Goal: Transaction & Acquisition: Purchase product/service

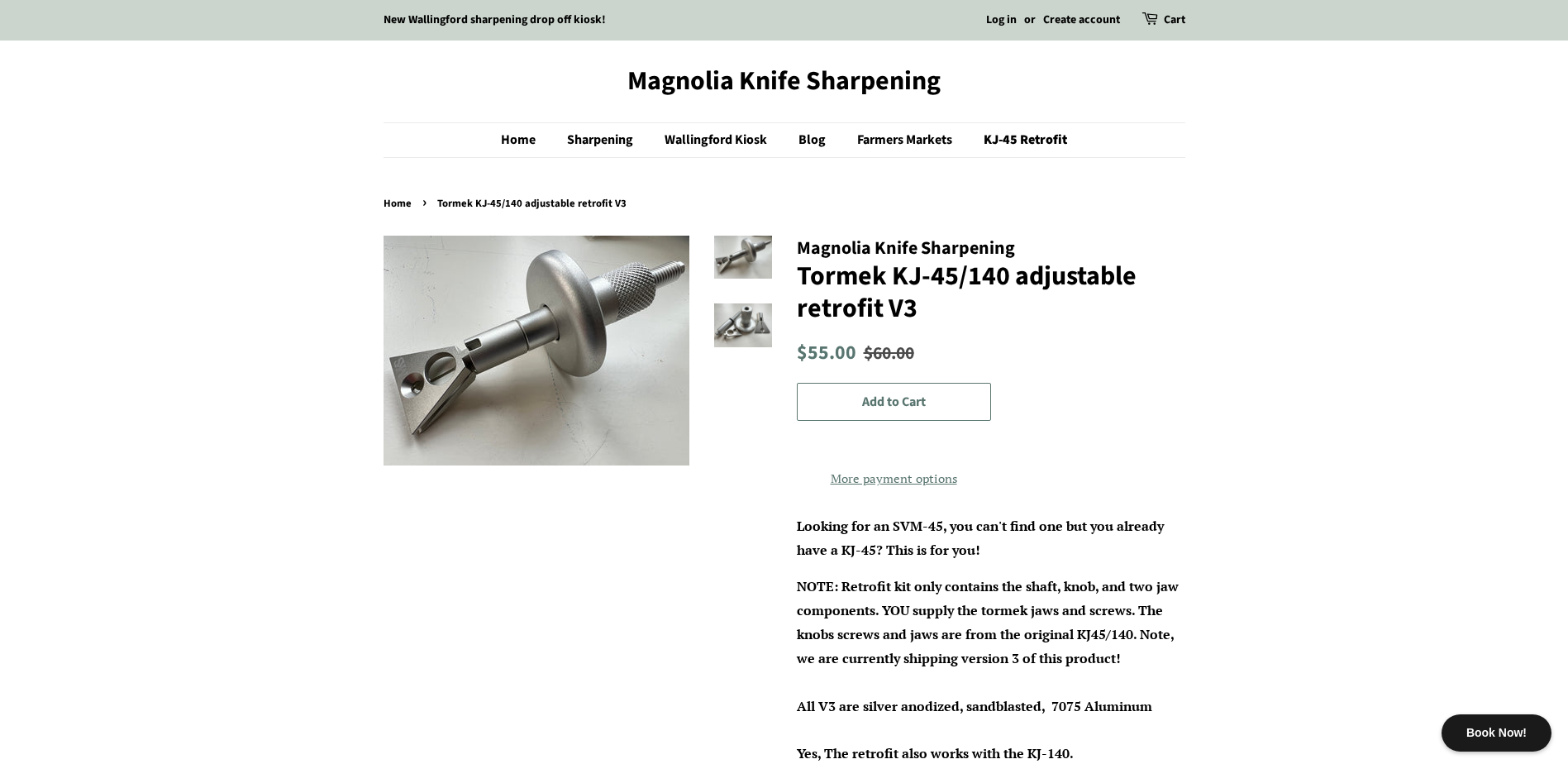
scroll to position [82, 0]
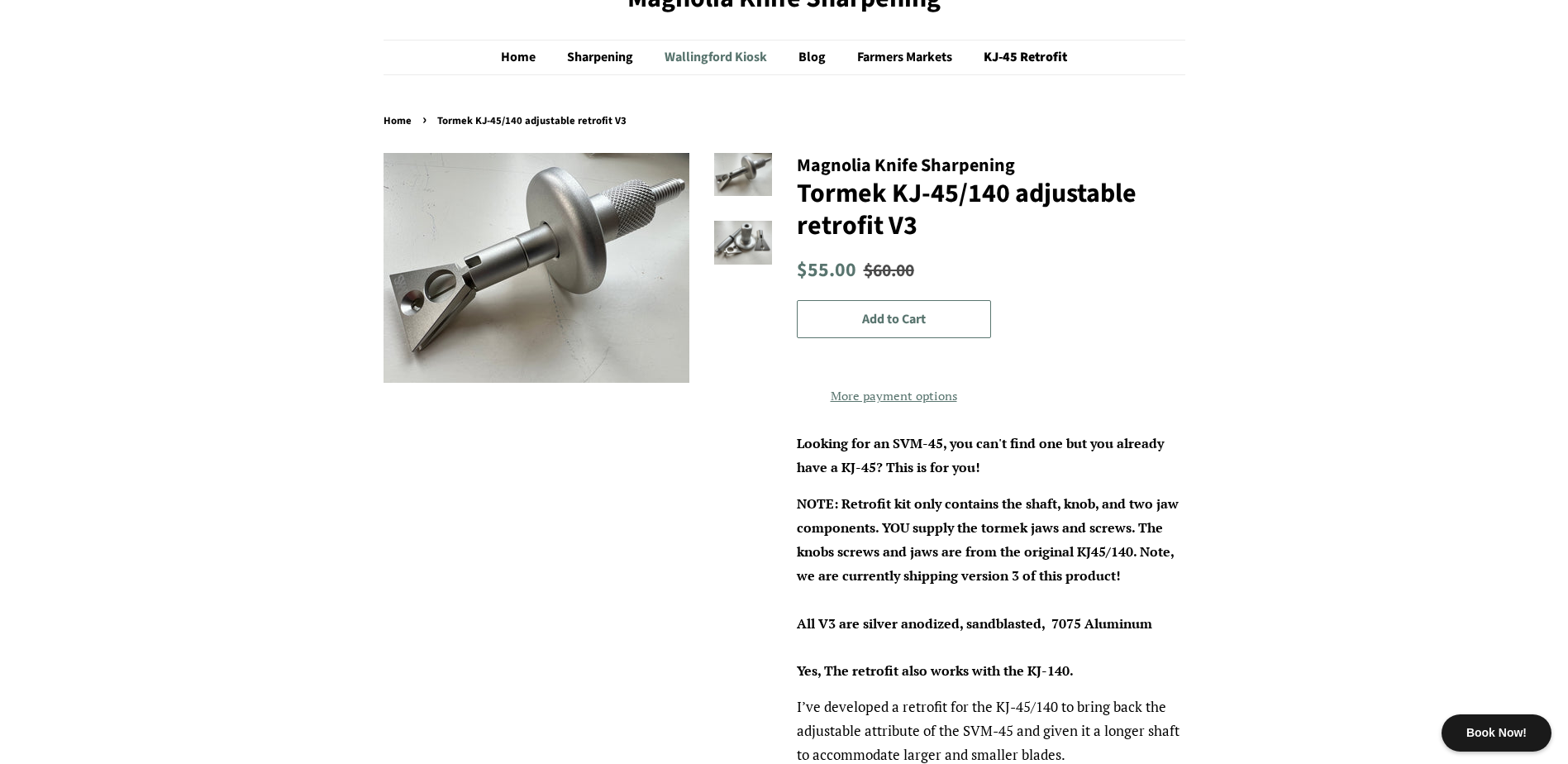
click at [745, 54] on link "Wallingford Kiosk" at bounding box center [717, 57] width 131 height 33
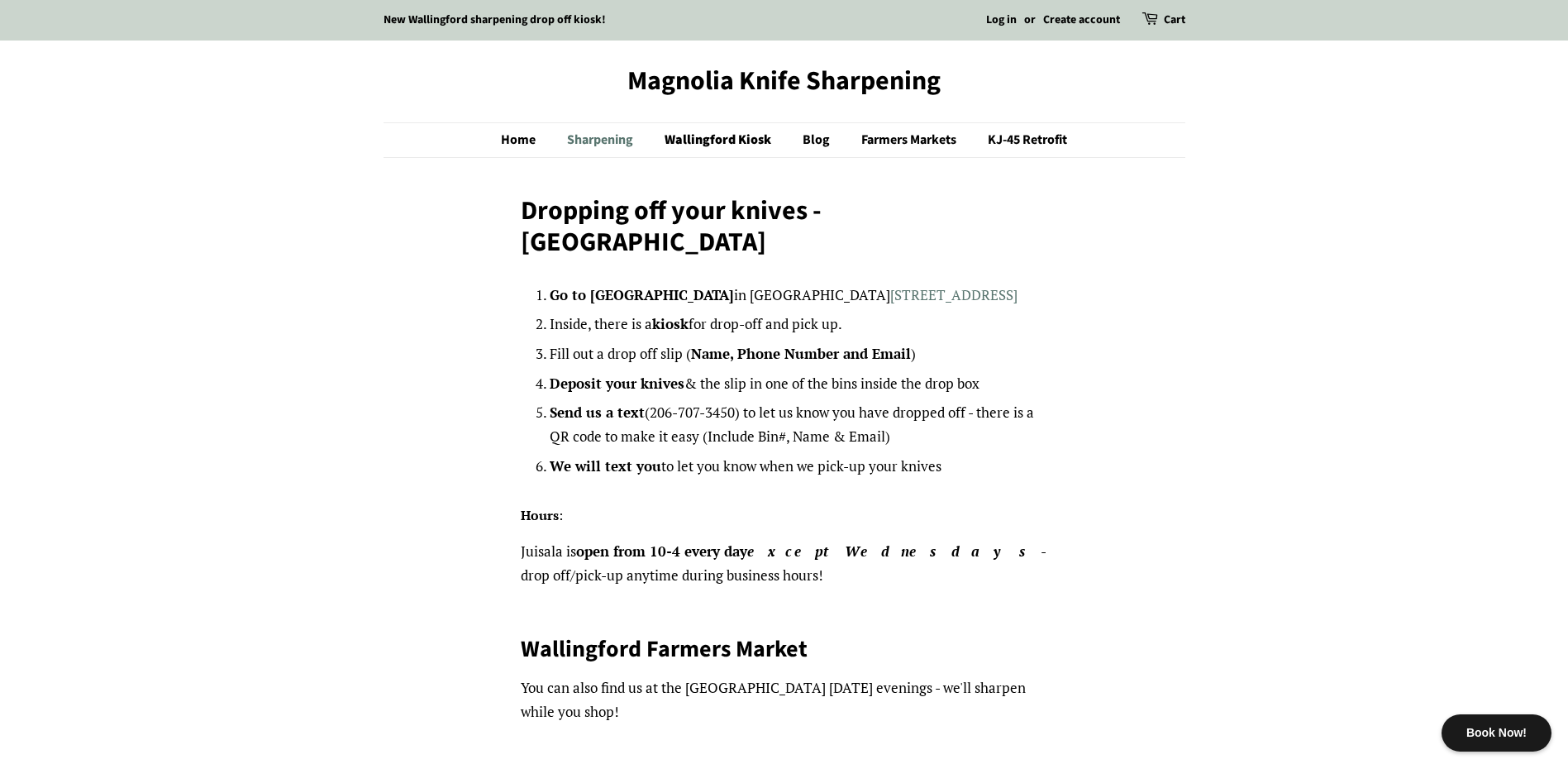
click at [596, 143] on link "Sharpening" at bounding box center [602, 139] width 95 height 33
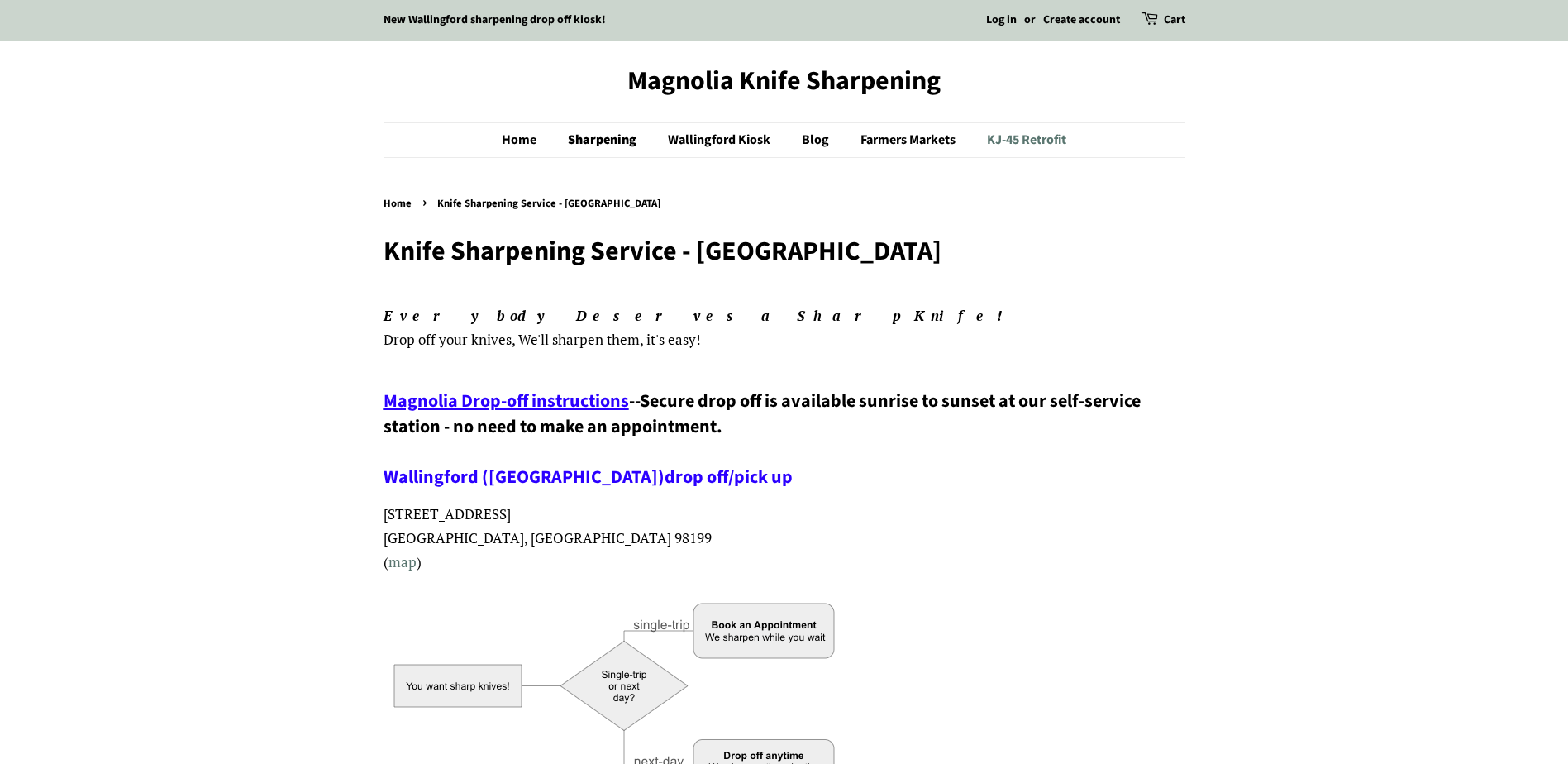
drag, startPoint x: 0, startPoint y: 0, endPoint x: 1029, endPoint y: 144, distance: 1039.0
click at [1029, 144] on link "KJ-45 Retrofit" at bounding box center [1019, 139] width 91 height 33
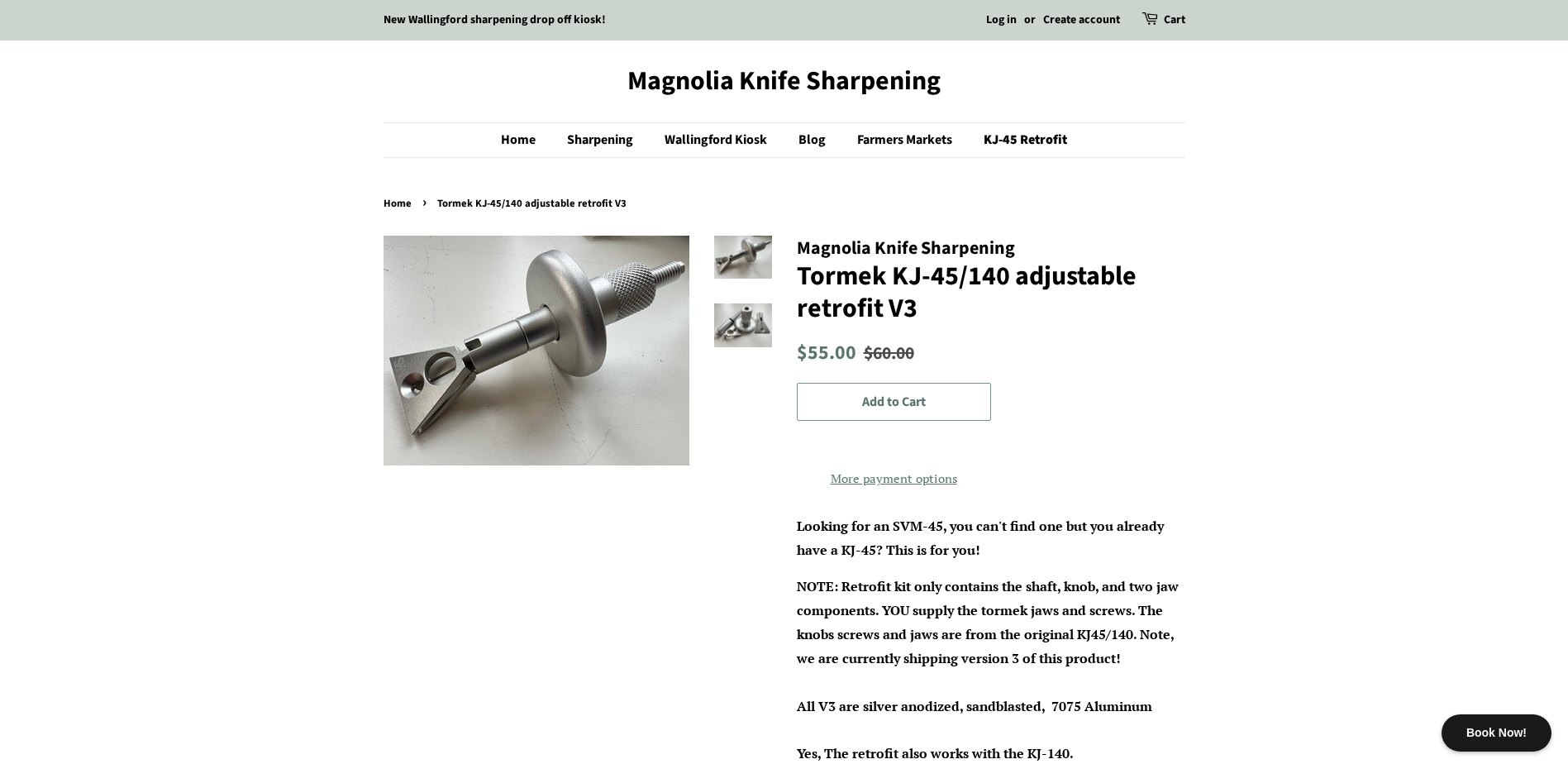
click at [914, 400] on span "Add to Cart" at bounding box center [894, 402] width 63 height 18
